Goal: Task Accomplishment & Management: Use online tool/utility

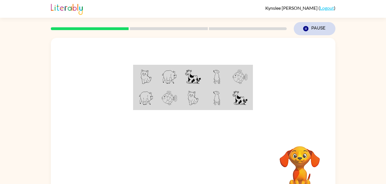
click at [320, 27] on button "Pause Pause" at bounding box center [315, 28] width 42 height 13
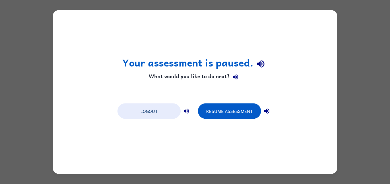
click at [351, 64] on div "Your assessment is paused. What would you like to do next? Logout Resume Assess…" at bounding box center [195, 92] width 390 height 184
click at [232, 110] on button "Resume Assessment" at bounding box center [229, 112] width 63 height 16
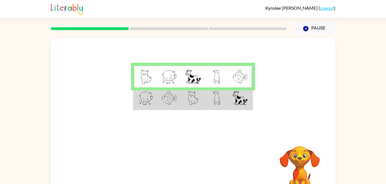
scroll to position [18, 0]
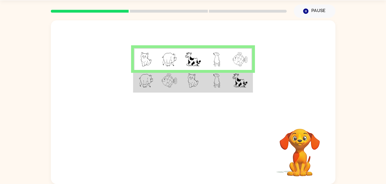
click at [200, 76] on td at bounding box center [193, 81] width 24 height 22
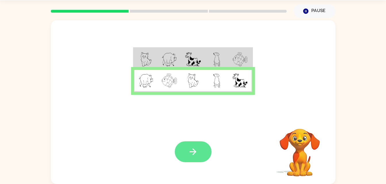
click at [190, 147] on icon "button" at bounding box center [193, 152] width 10 height 10
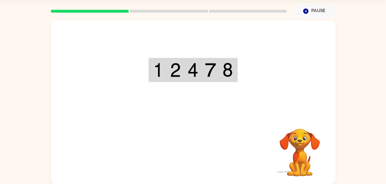
click at [186, 68] on td at bounding box center [193, 70] width 18 height 23
click at [215, 68] on img at bounding box center [210, 70] width 11 height 14
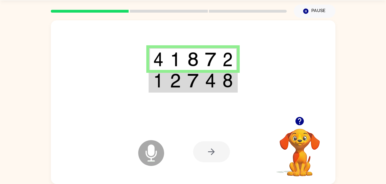
click at [207, 161] on div at bounding box center [211, 152] width 37 height 21
click at [156, 151] on icon at bounding box center [151, 154] width 26 height 26
click at [142, 155] on icon at bounding box center [151, 154] width 26 height 26
click at [169, 153] on icon "Microphone The Microphone is here when it is your turn to talk" at bounding box center [180, 160] width 86 height 43
click at [162, 154] on icon at bounding box center [151, 154] width 26 height 26
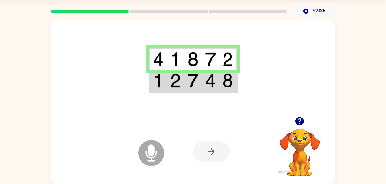
click at [154, 165] on icon at bounding box center [151, 154] width 26 height 26
click at [156, 162] on icon at bounding box center [151, 154] width 26 height 26
click at [153, 149] on icon "Microphone The Microphone is here when it is your turn to talk" at bounding box center [180, 160] width 86 height 43
click at [300, 122] on icon "button" at bounding box center [300, 121] width 10 height 10
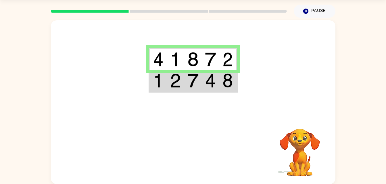
click at [304, 120] on video "Your browser must support playing .mp4 files to use Literably. Please try using…" at bounding box center [299, 148] width 57 height 57
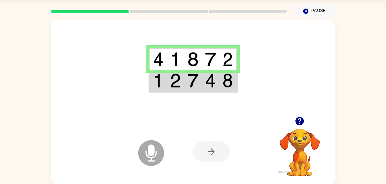
click at [303, 149] on video "Your browser must support playing .mp4 files to use Literably. Please try using…" at bounding box center [299, 148] width 57 height 57
click at [298, 125] on icon "button" at bounding box center [299, 121] width 8 height 8
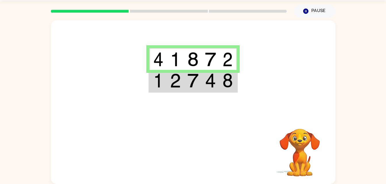
click at [312, 143] on video "Your browser must support playing .mp4 files to use Literably. Please try using…" at bounding box center [299, 148] width 57 height 57
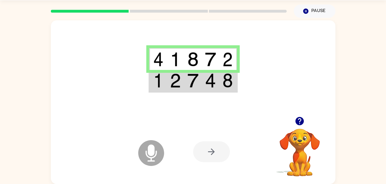
click at [297, 123] on icon "button" at bounding box center [299, 121] width 8 height 8
click at [183, 83] on td at bounding box center [176, 81] width 18 height 22
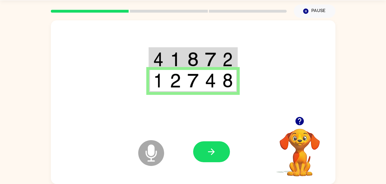
click at [302, 143] on video "Your browser must support playing .mp4 files to use Literably. Please try using…" at bounding box center [299, 148] width 57 height 57
click at [212, 150] on icon "button" at bounding box center [211, 152] width 7 height 7
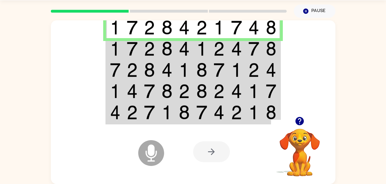
click at [211, 53] on td at bounding box center [219, 48] width 18 height 21
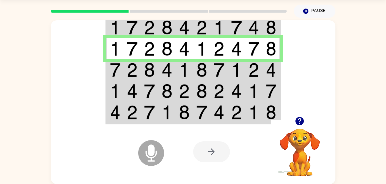
click at [300, 148] on video "Your browser must support playing .mp4 files to use Literably. Please try using…" at bounding box center [299, 148] width 57 height 57
click at [304, 142] on video "Your browser must support playing .mp4 files to use Literably. Please try using…" at bounding box center [299, 148] width 57 height 57
click at [303, 128] on div at bounding box center [299, 121] width 57 height 15
click at [303, 132] on video "Your browser must support playing .mp4 files to use Literably. Please try using…" at bounding box center [299, 148] width 57 height 57
click at [305, 126] on button "button" at bounding box center [299, 121] width 15 height 15
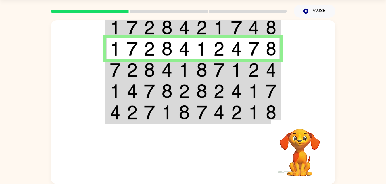
click at [306, 121] on video "Your browser must support playing .mp4 files to use Literably. Please try using…" at bounding box center [299, 148] width 57 height 57
click at [247, 22] on td at bounding box center [254, 27] width 18 height 22
click at [251, 29] on img at bounding box center [253, 27] width 11 height 14
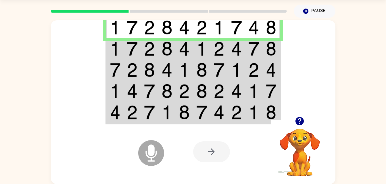
click at [166, 44] on img at bounding box center [166, 49] width 11 height 14
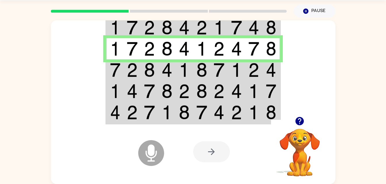
click at [198, 64] on img at bounding box center [201, 70] width 11 height 14
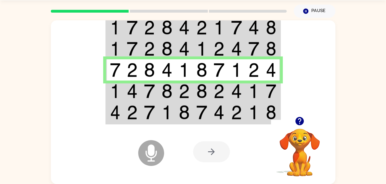
click at [131, 91] on img at bounding box center [132, 91] width 11 height 14
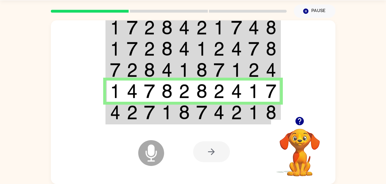
click at [149, 115] on img at bounding box center [149, 112] width 11 height 14
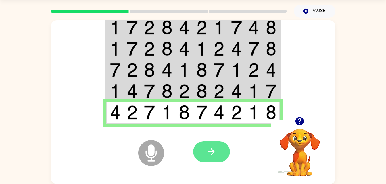
click at [212, 151] on icon "button" at bounding box center [211, 152] width 10 height 10
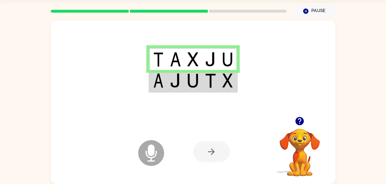
scroll to position [13, 0]
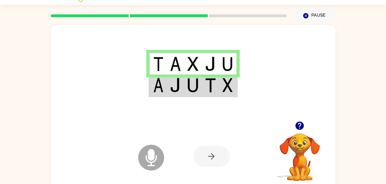
click at [186, 89] on td at bounding box center [193, 86] width 18 height 22
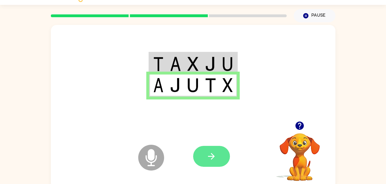
click at [212, 164] on button "button" at bounding box center [211, 156] width 37 height 21
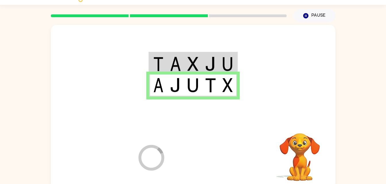
click at [213, 153] on div at bounding box center [235, 156] width 85 height 65
click at [211, 162] on div at bounding box center [235, 156] width 85 height 65
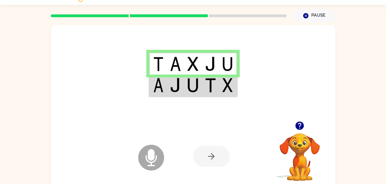
click at [205, 87] on td at bounding box center [211, 86] width 18 height 22
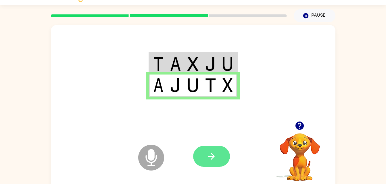
click at [211, 159] on icon "button" at bounding box center [211, 157] width 10 height 10
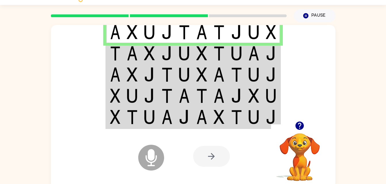
click at [147, 58] on img at bounding box center [149, 53] width 11 height 14
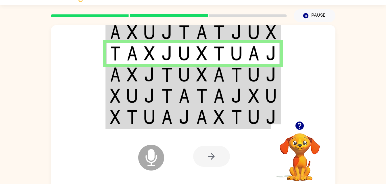
click at [135, 74] on img at bounding box center [132, 75] width 11 height 14
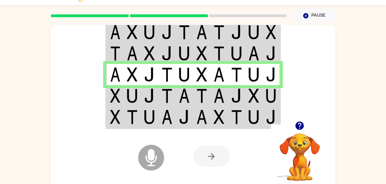
click at [253, 92] on img at bounding box center [253, 96] width 11 height 14
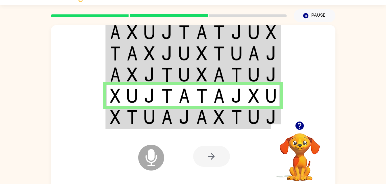
click at [156, 117] on td at bounding box center [150, 118] width 18 height 22
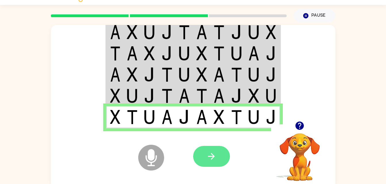
click at [212, 157] on icon "button" at bounding box center [211, 157] width 10 height 10
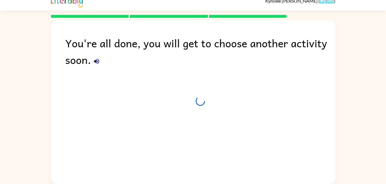
scroll to position [7, 0]
